Goal: Check status

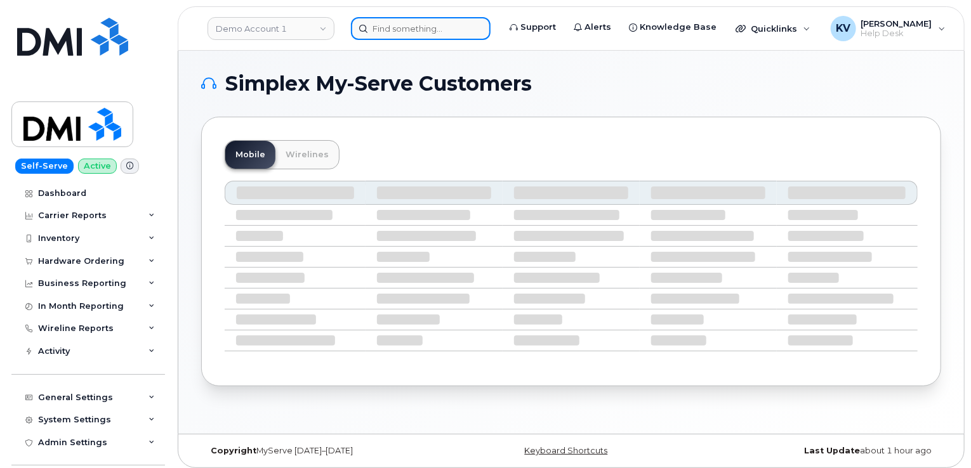
click at [428, 26] on input at bounding box center [421, 28] width 140 height 23
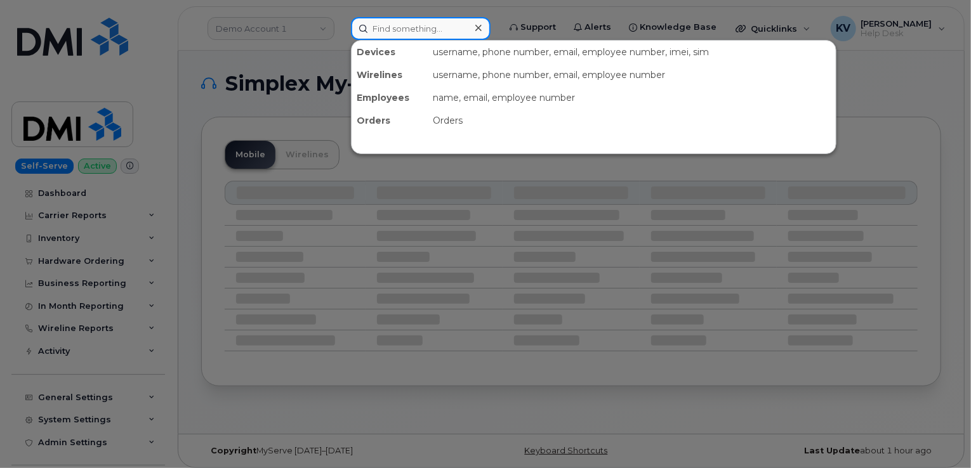
paste input "297803"
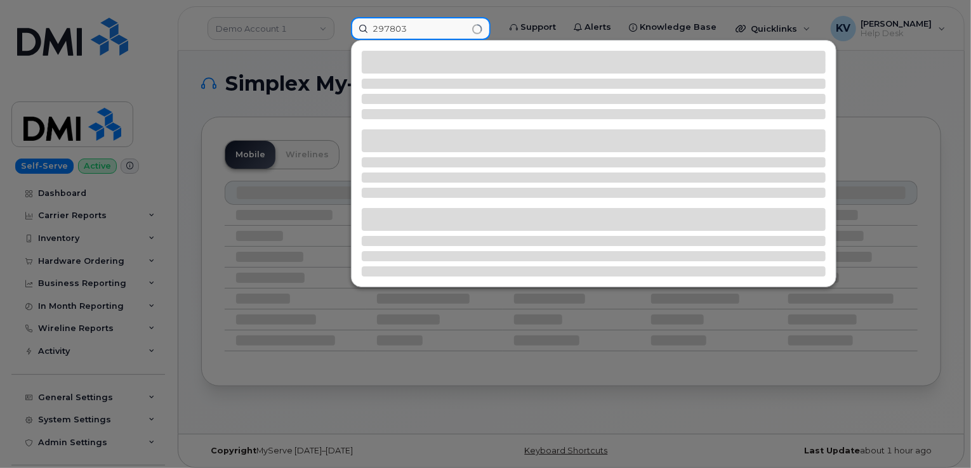
type input "297803"
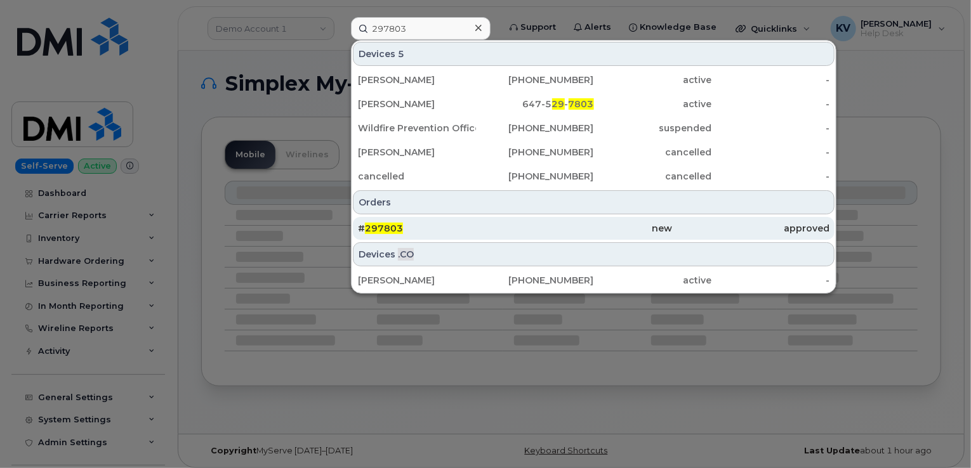
click at [398, 218] on div "# 297803" at bounding box center [436, 228] width 157 height 23
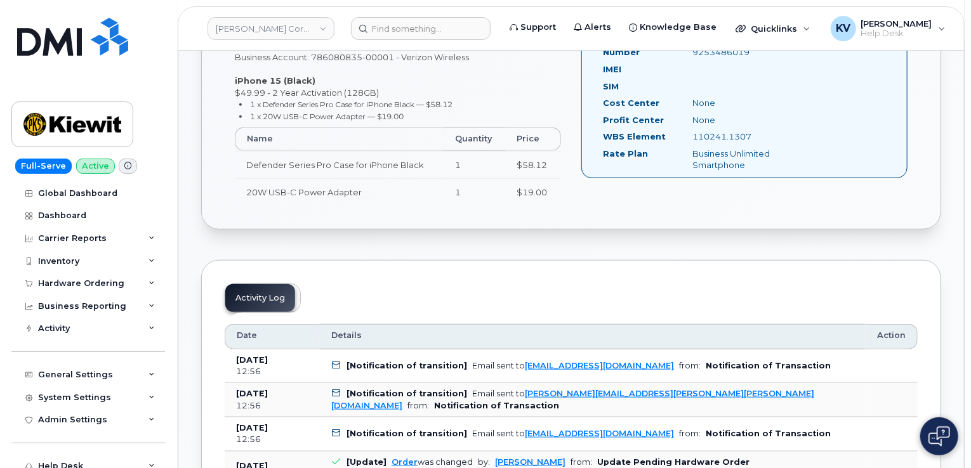
scroll to position [444, 0]
